Goal: Information Seeking & Learning: Learn about a topic

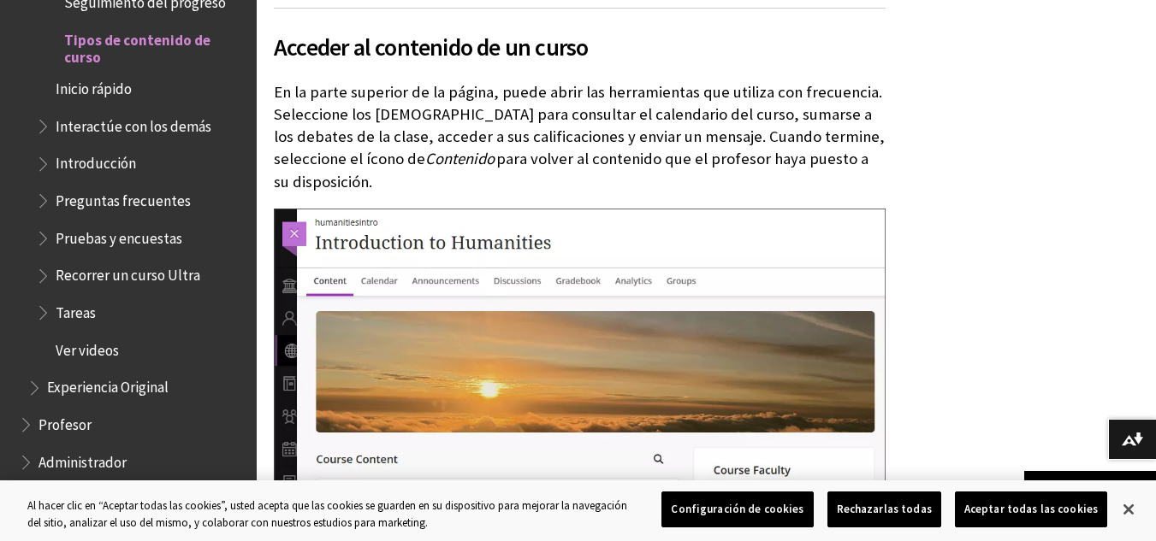
scroll to position [980, 0]
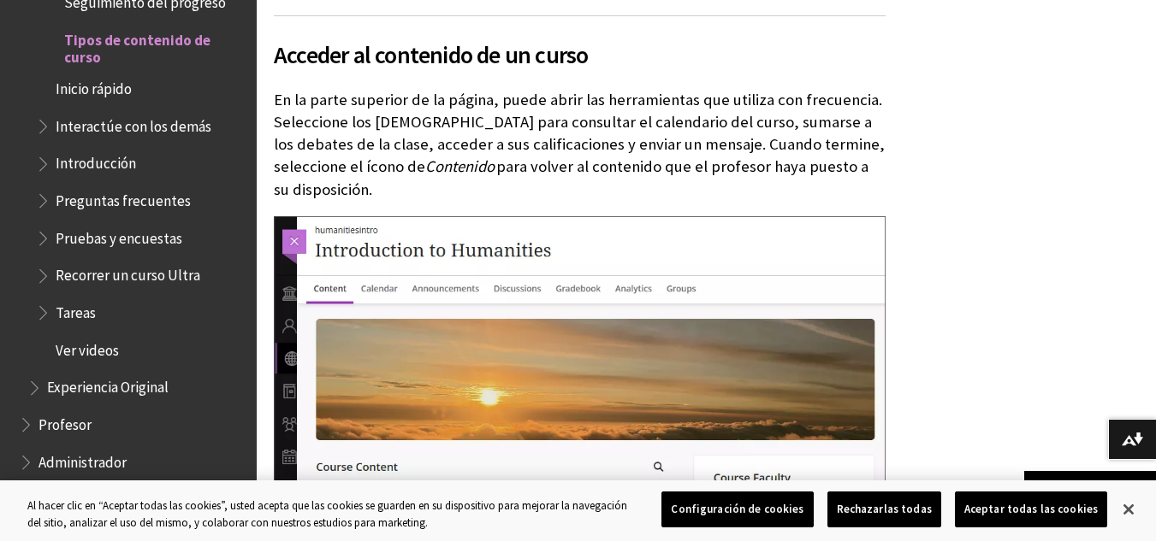
click at [176, 206] on span "Preguntas frecuentes" at bounding box center [123, 197] width 135 height 23
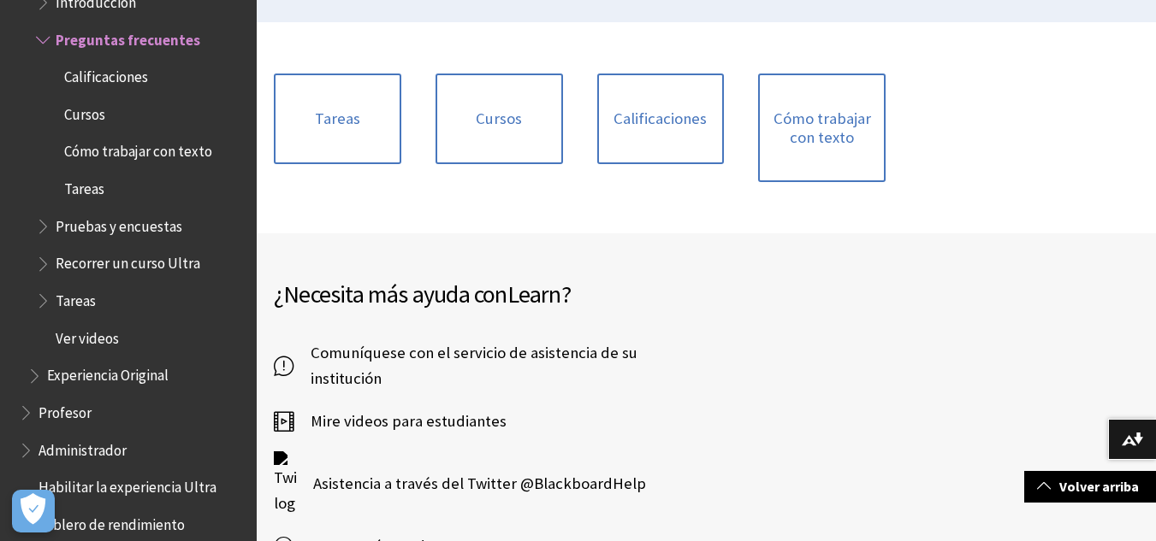
scroll to position [393, 0]
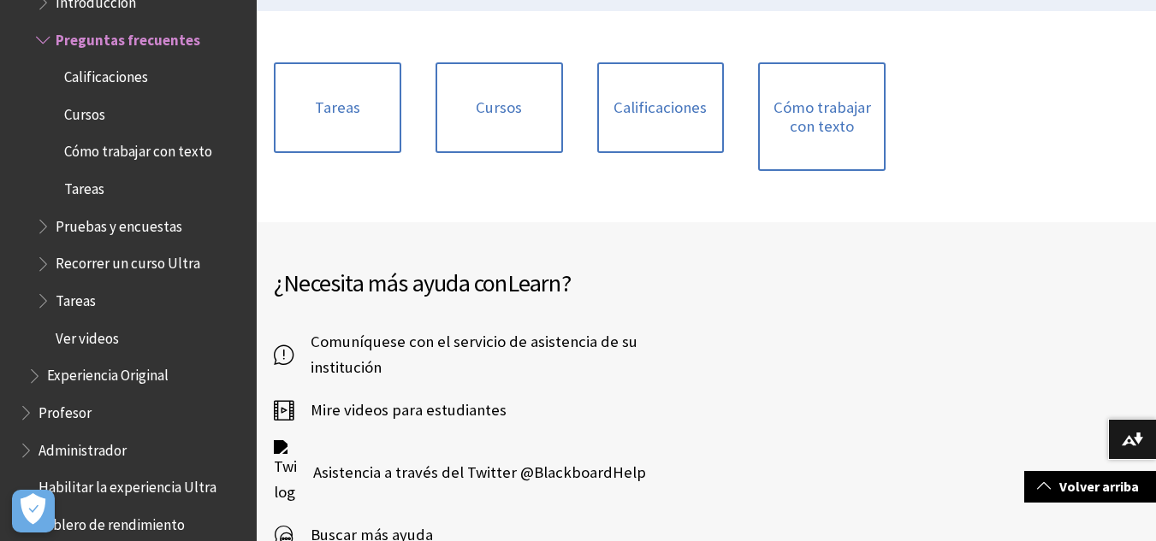
click at [410, 338] on span "Comuníquese con el servicio de asistencia de su institución" at bounding box center [480, 354] width 375 height 51
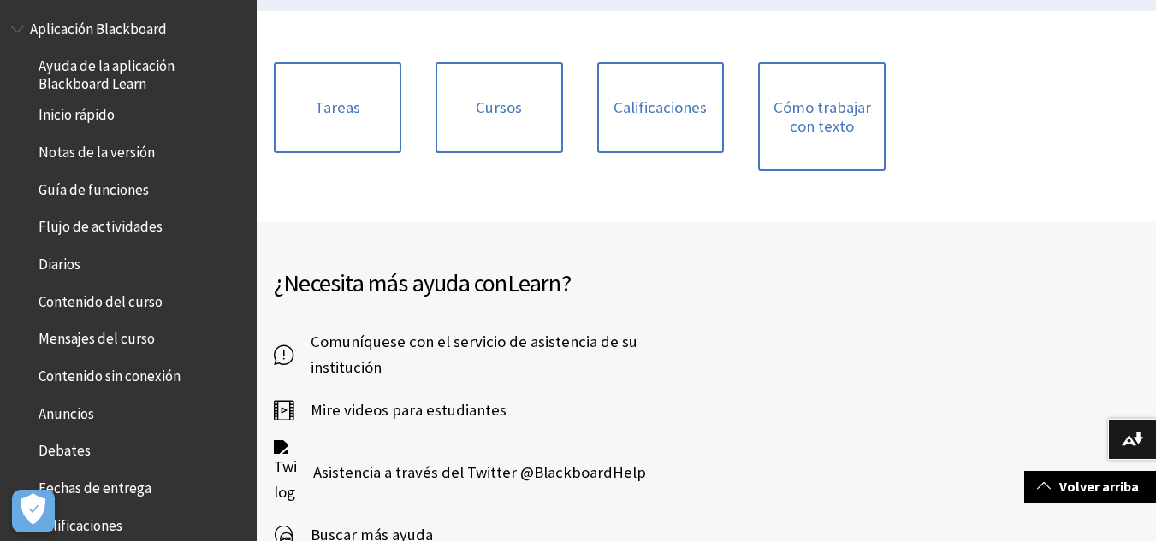
scroll to position [0, 0]
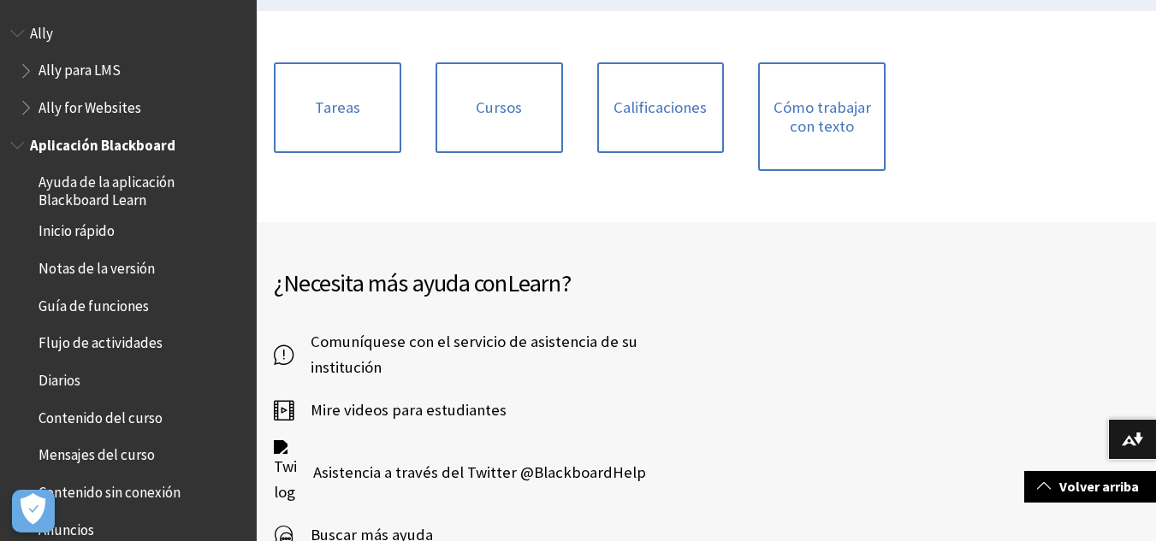
click at [143, 414] on span "Contenido del curso" at bounding box center [100, 415] width 124 height 23
